Goal: Task Accomplishment & Management: Manage account settings

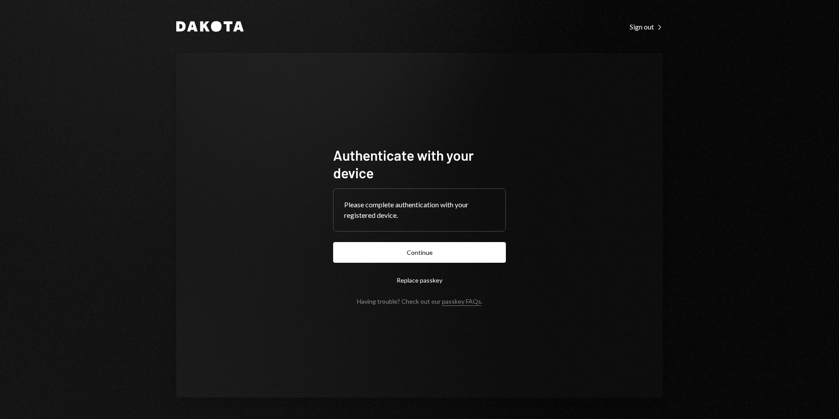
click at [416, 251] on button "Continue" at bounding box center [419, 252] width 173 height 21
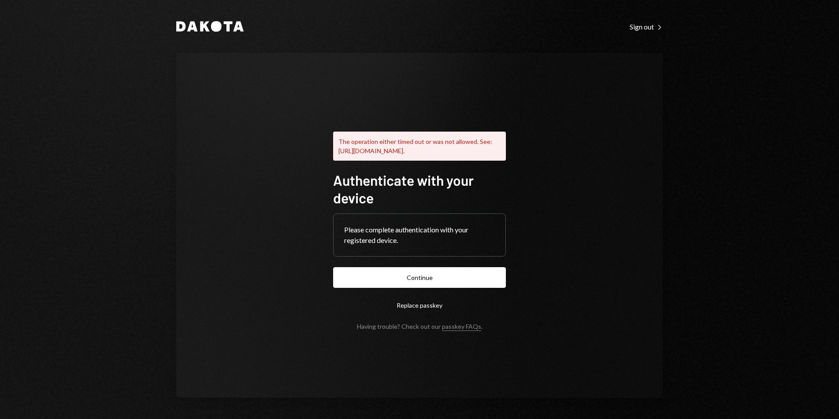
click at [443, 288] on button "Continue" at bounding box center [419, 277] width 173 height 21
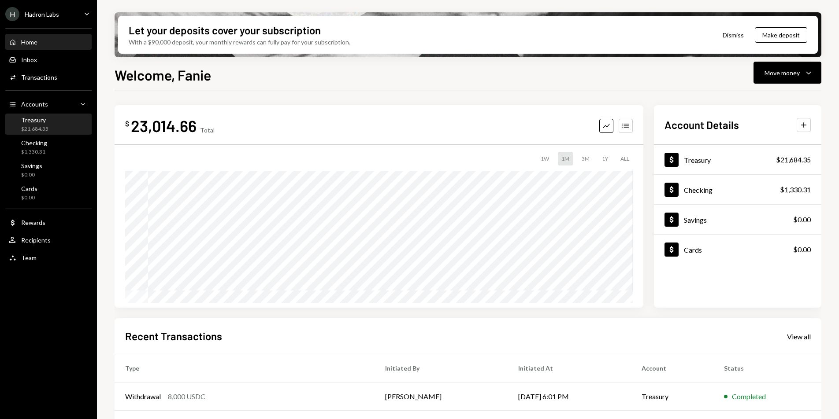
click at [66, 121] on div "Treasury $21,684.35" at bounding box center [48, 124] width 79 height 17
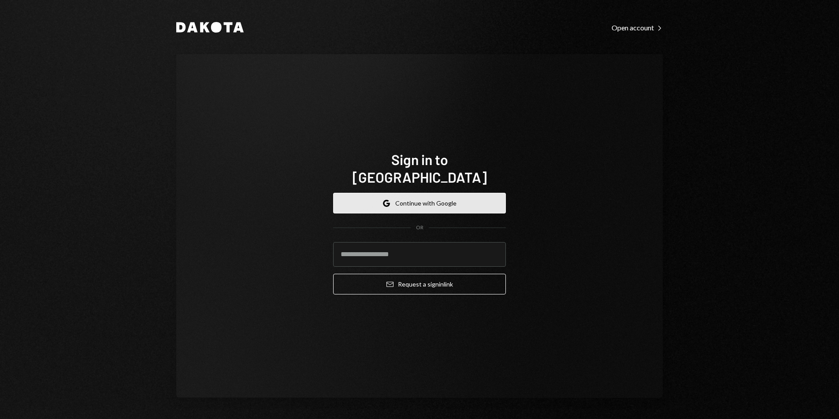
click at [452, 197] on button "Google Continue with Google" at bounding box center [419, 203] width 173 height 21
